Goal: Navigation & Orientation: Find specific page/section

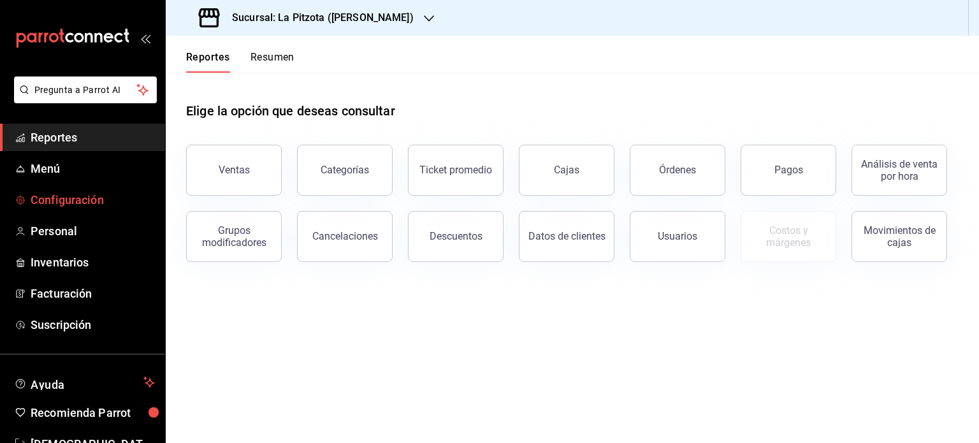
click at [103, 203] on span "Configuración" at bounding box center [93, 199] width 124 height 17
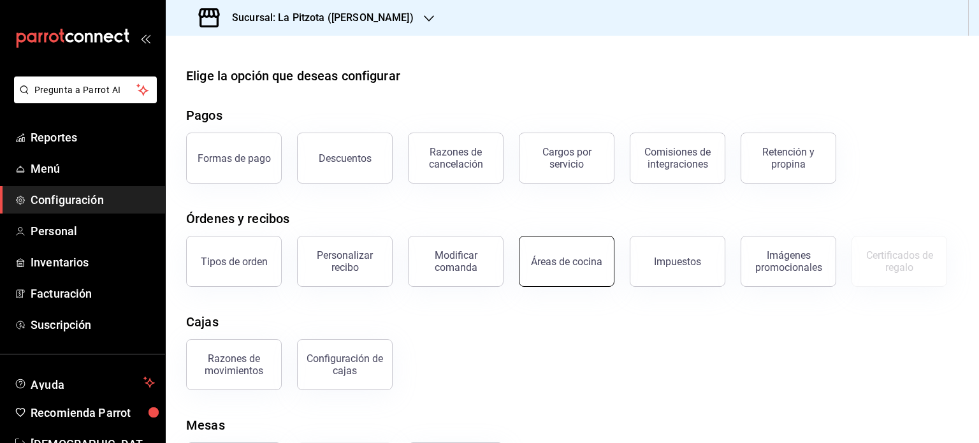
click at [561, 261] on div "Áreas de cocina" at bounding box center [566, 262] width 71 height 12
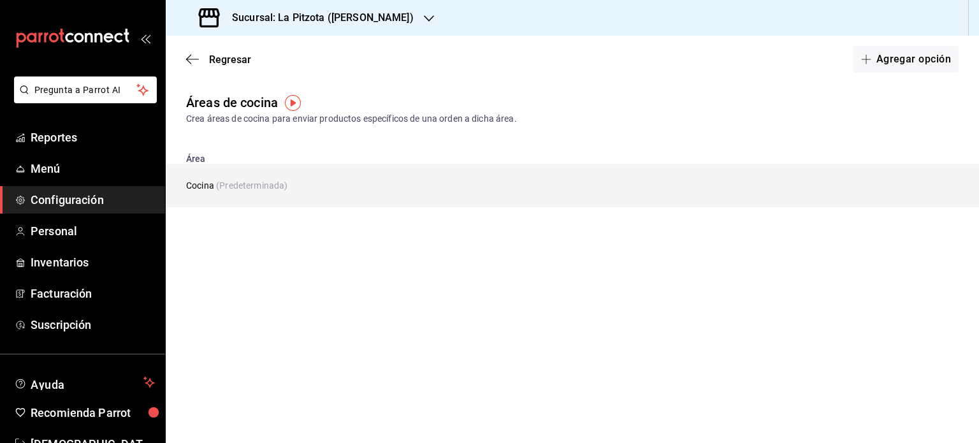
click at [207, 186] on td "Cocina (Predeterminada)" at bounding box center [489, 185] width 646 height 43
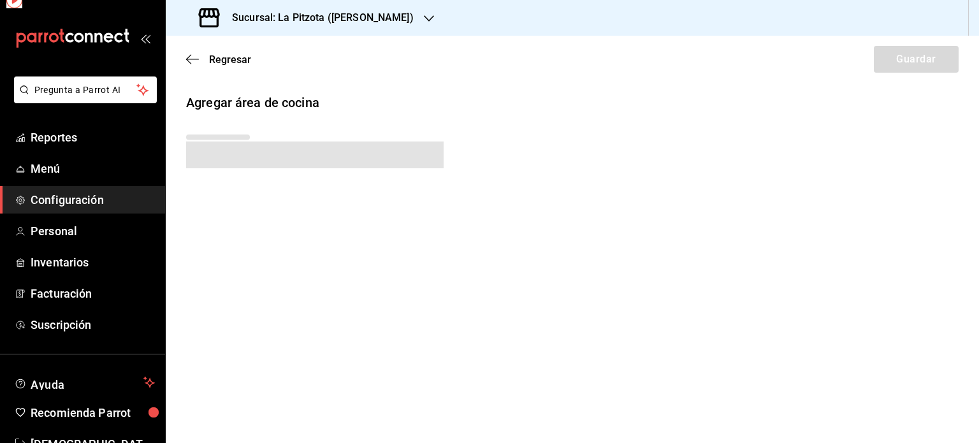
click at [207, 186] on div "Agregar área de cocina" at bounding box center [573, 161] width 814 height 136
click at [189, 50] on div "Regresar Guardar" at bounding box center [573, 59] width 814 height 47
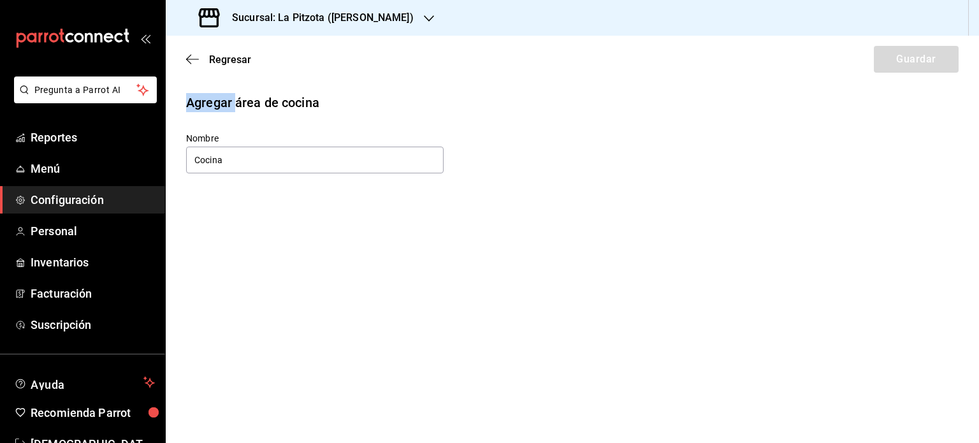
click at [189, 50] on div "Regresar Guardar" at bounding box center [573, 59] width 814 height 47
click at [191, 59] on icon "button" at bounding box center [192, 59] width 13 height 1
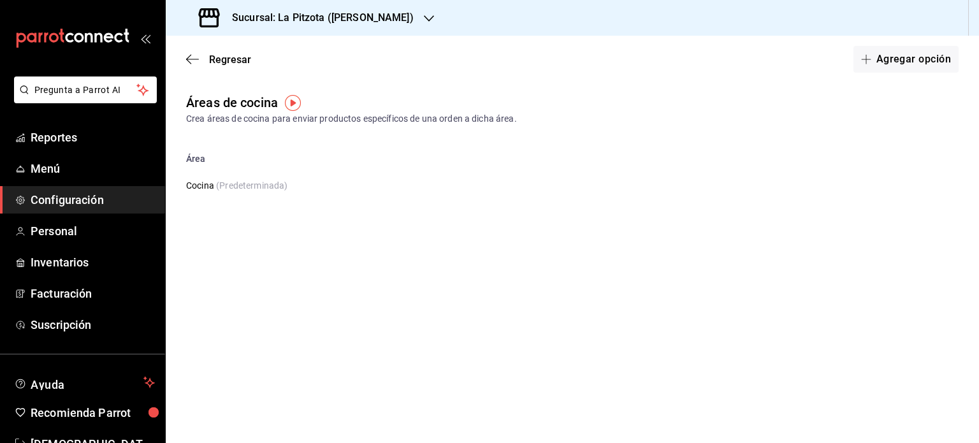
click at [191, 59] on icon "button" at bounding box center [192, 59] width 13 height 1
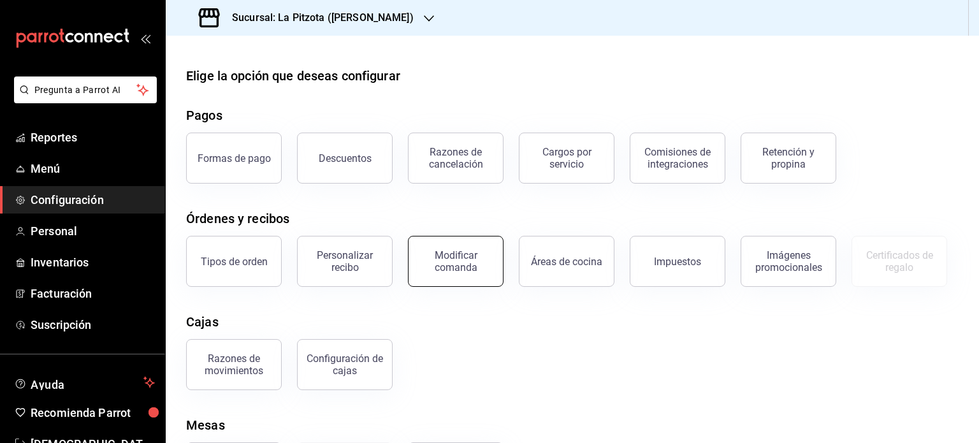
click at [434, 280] on button "Modificar comanda" at bounding box center [456, 261] width 96 height 51
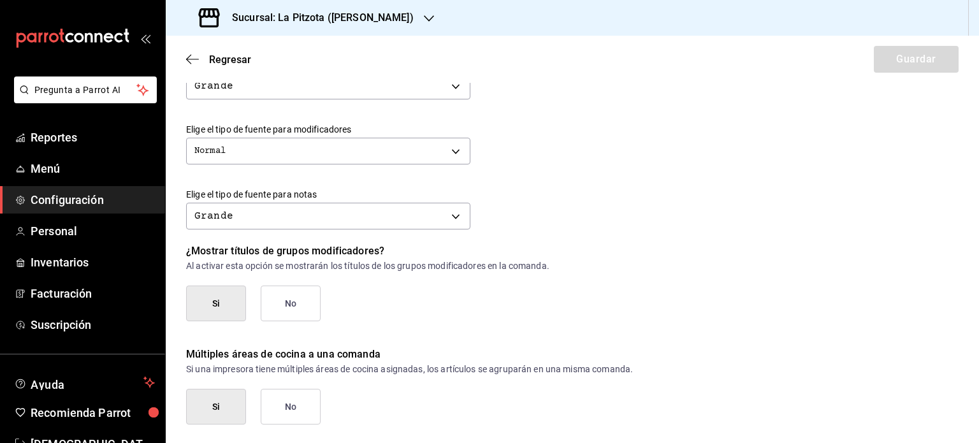
scroll to position [576, 0]
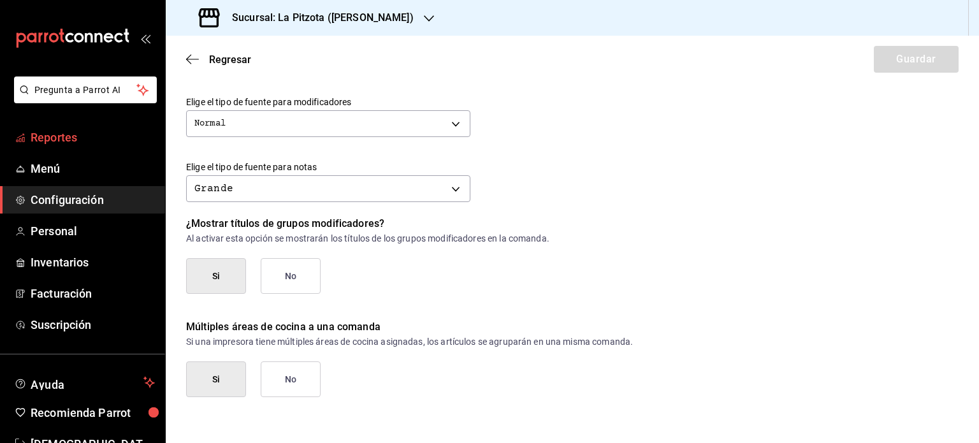
click at [82, 140] on span "Reportes" at bounding box center [93, 137] width 124 height 17
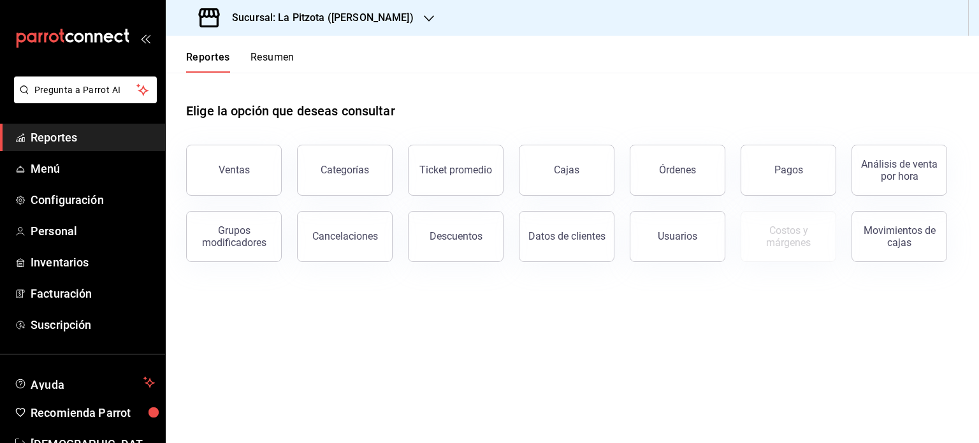
click at [280, 47] on div "Reportes Resumen" at bounding box center [230, 54] width 129 height 37
click at [280, 53] on button "Resumen" at bounding box center [273, 62] width 44 height 22
